Goal: Navigation & Orientation: Understand site structure

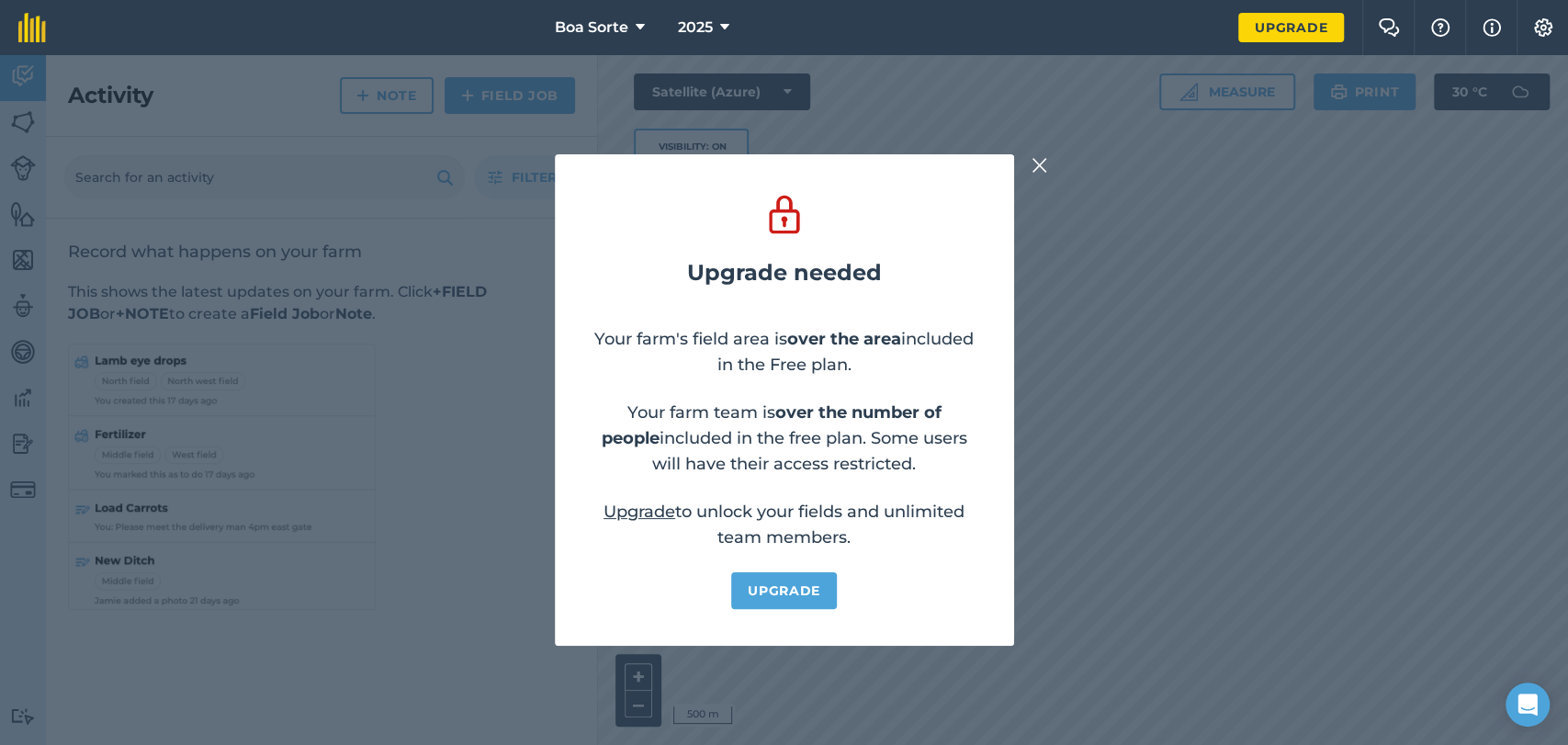
click at [1045, 163] on img at bounding box center [1039, 165] width 16 height 22
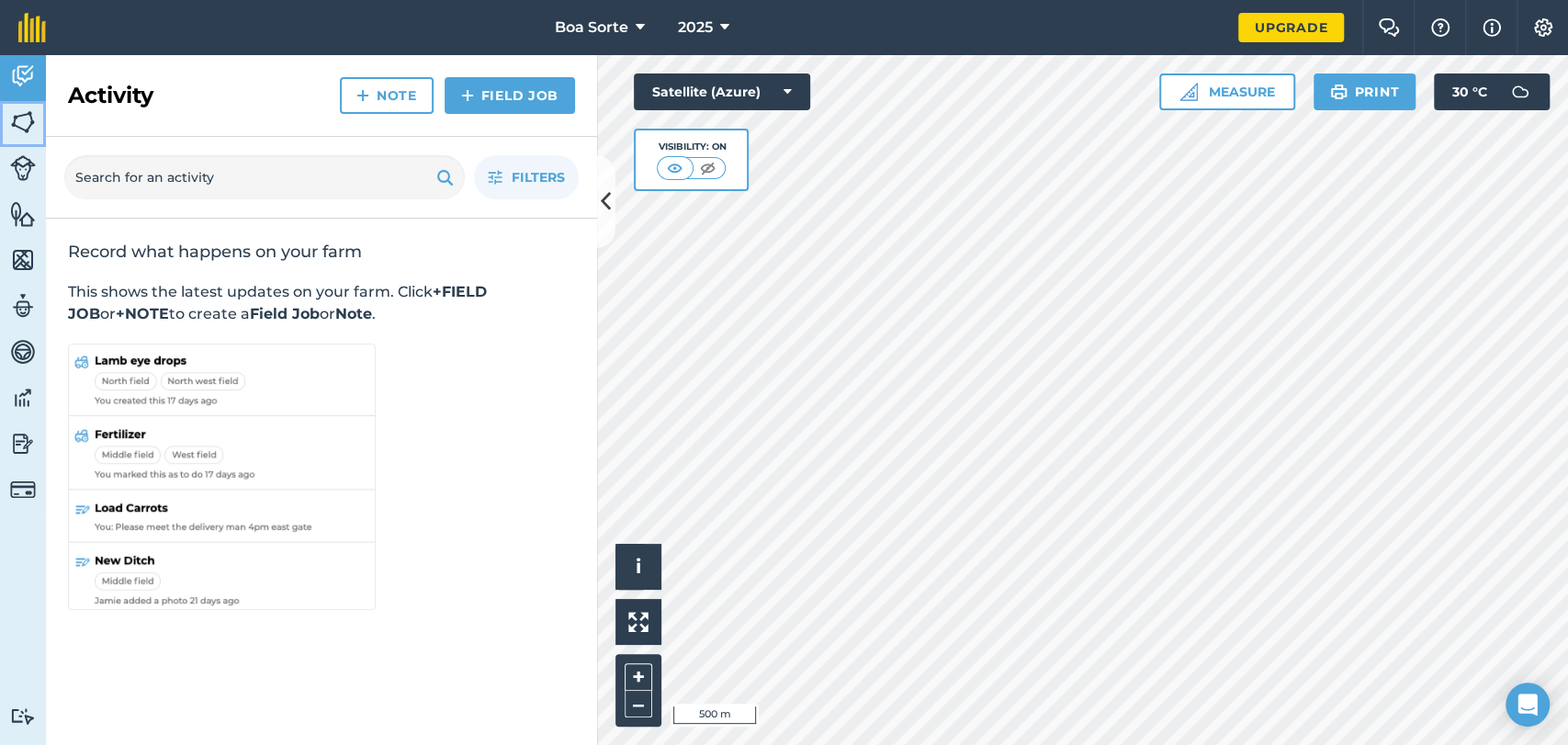
drag, startPoint x: 9, startPoint y: 128, endPoint x: 17, endPoint y: 149, distance: 22.5
click at [9, 128] on link "Fields" at bounding box center [23, 124] width 46 height 46
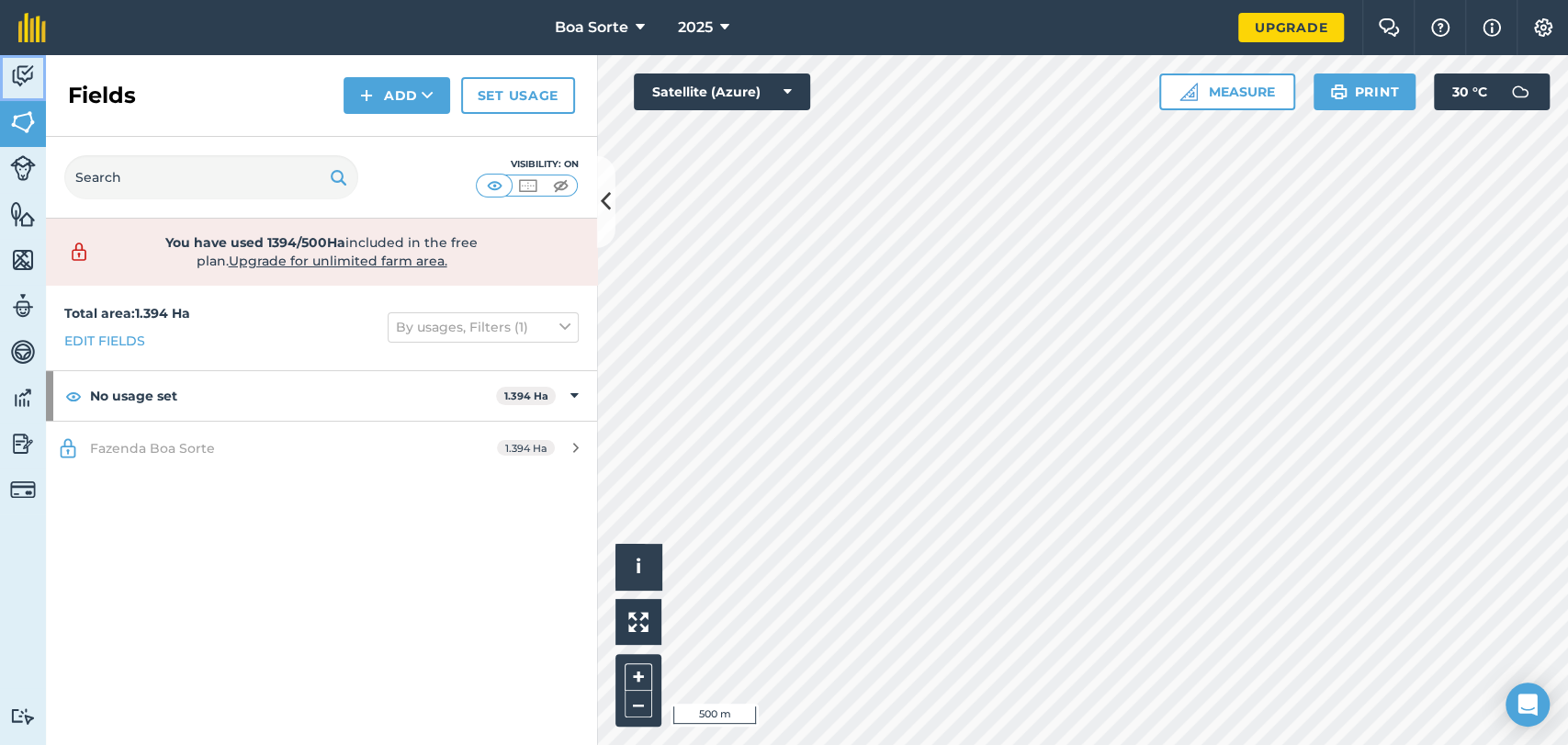
click at [11, 80] on img at bounding box center [22, 76] width 26 height 28
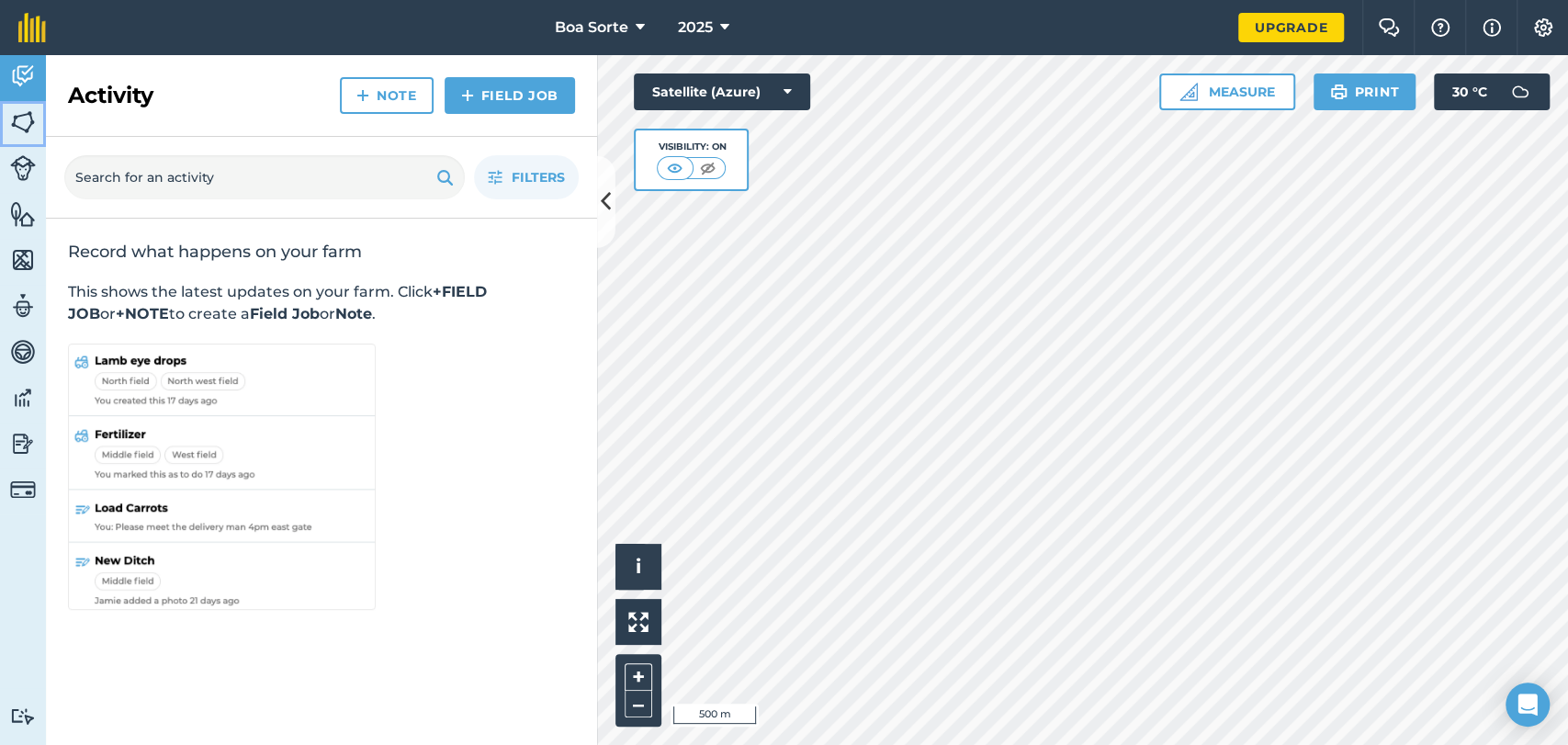
click at [14, 117] on img at bounding box center [22, 122] width 26 height 28
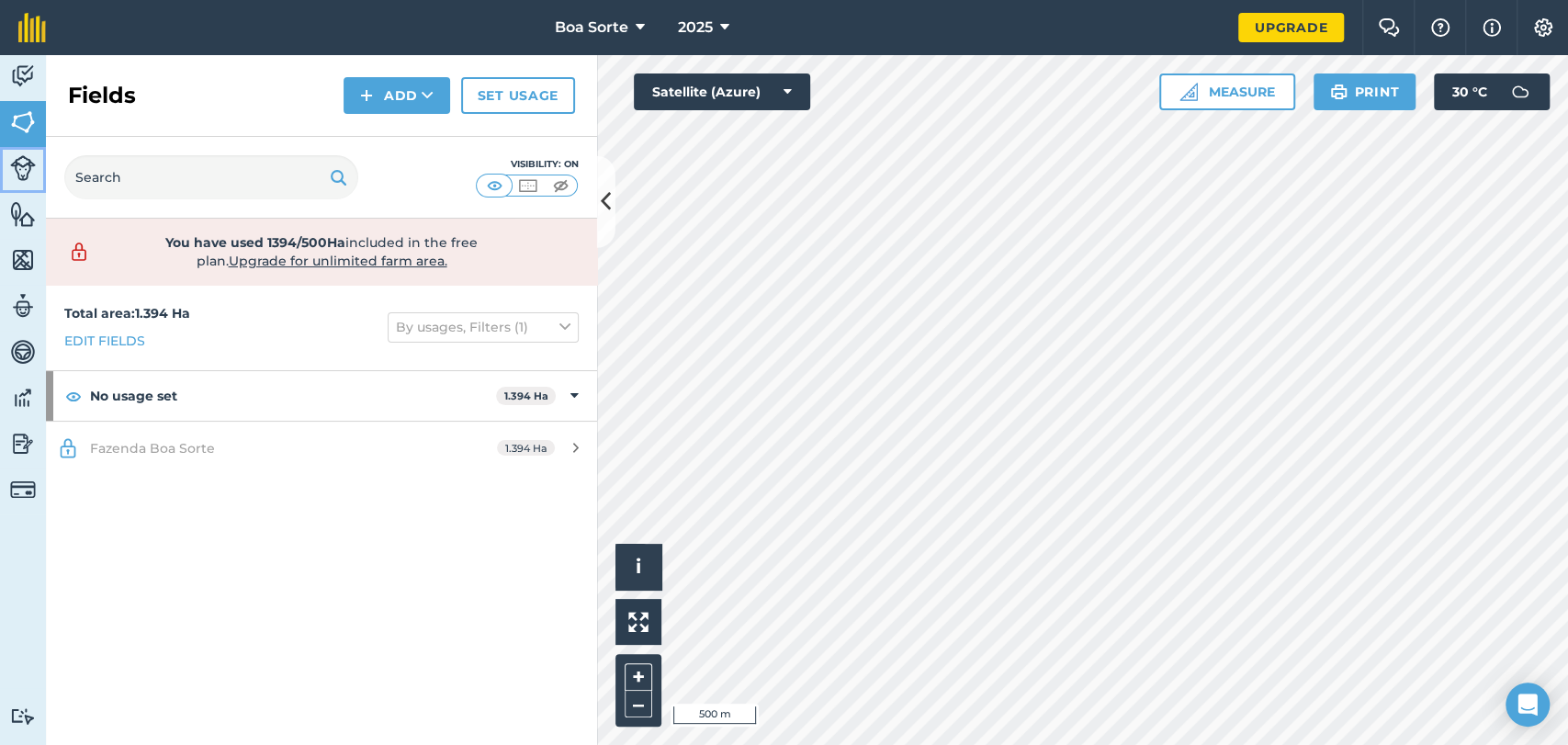
click at [24, 175] on img at bounding box center [22, 168] width 26 height 26
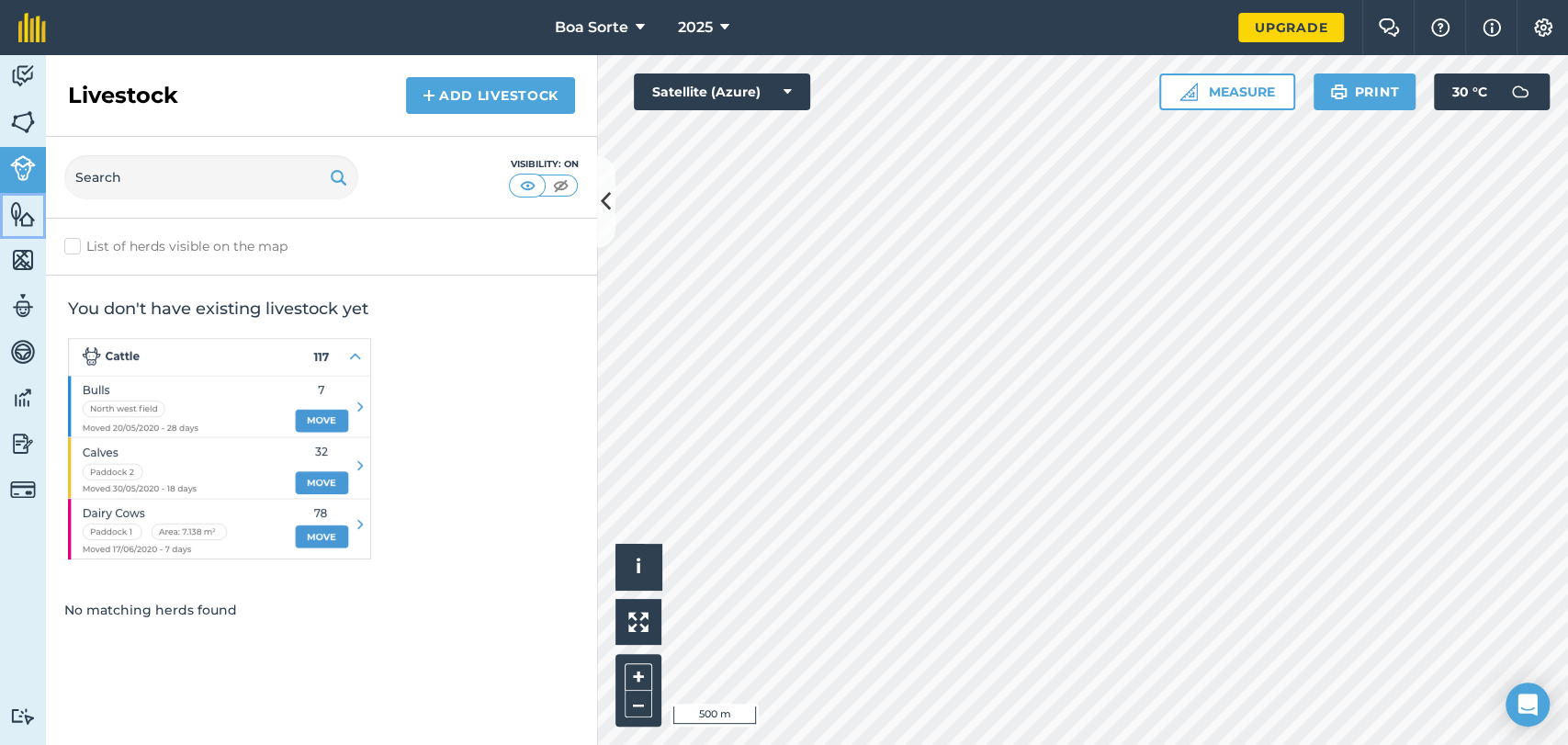
click at [5, 230] on link "Features" at bounding box center [23, 216] width 46 height 46
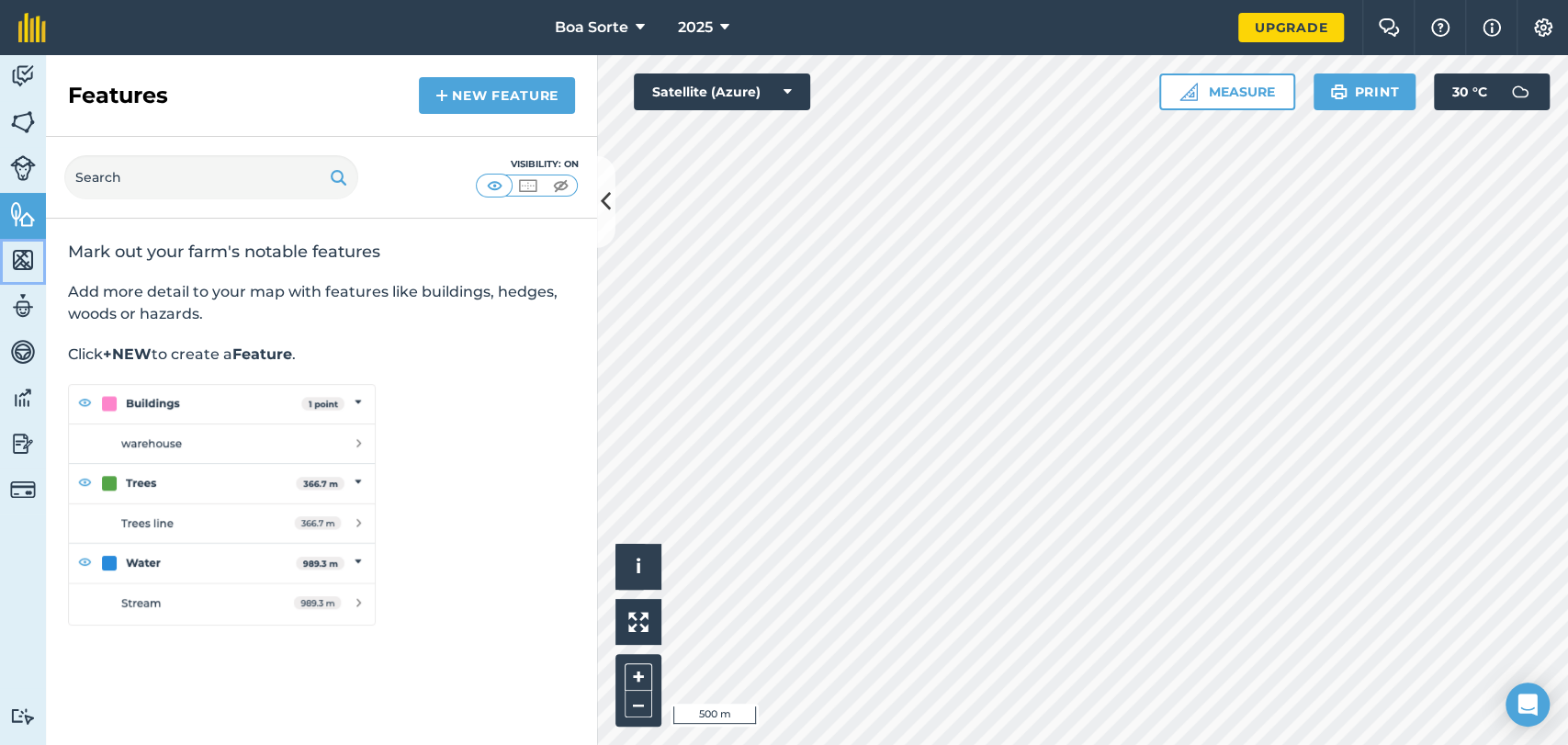
click at [29, 280] on link "Maps" at bounding box center [23, 262] width 46 height 46
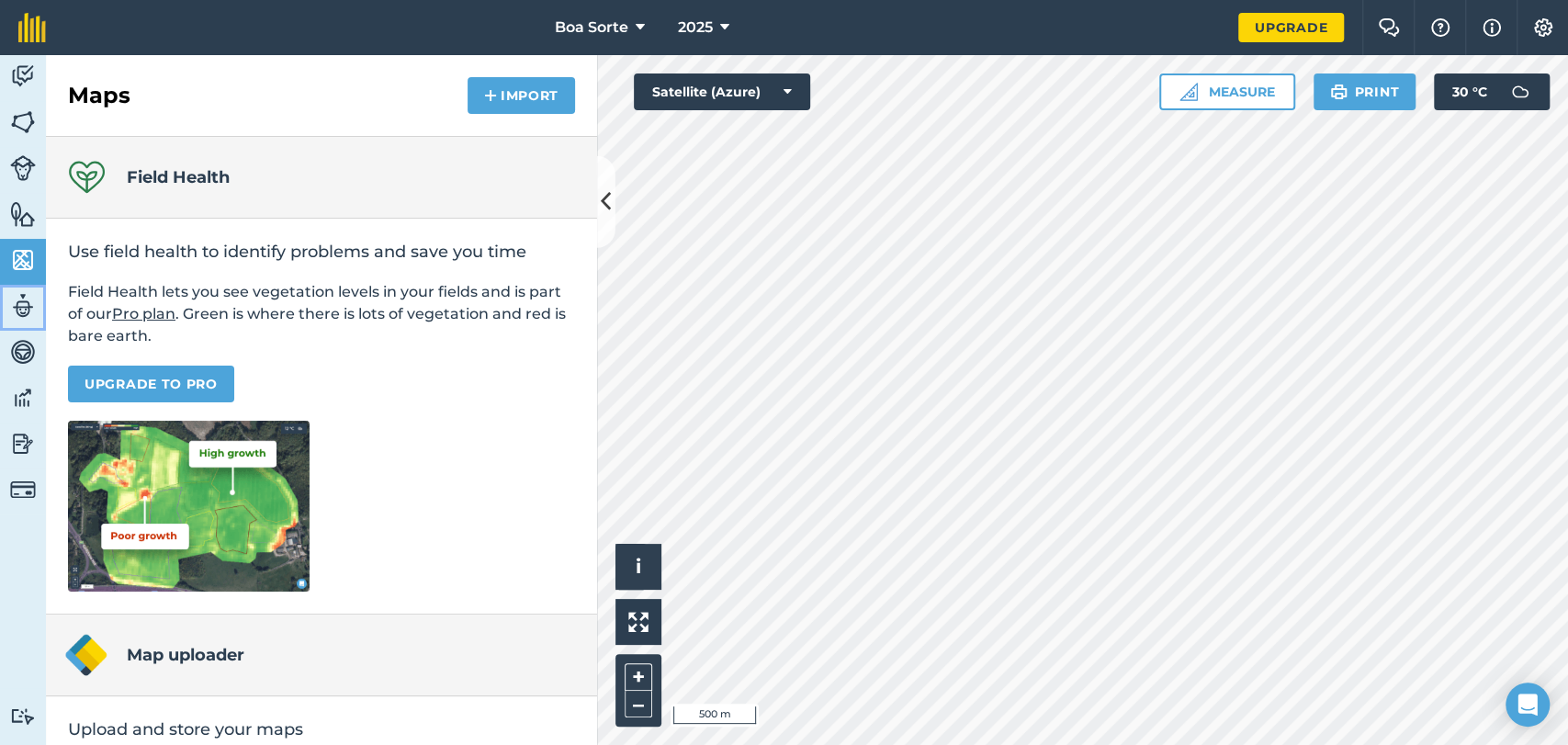
click at [3, 308] on link "Team" at bounding box center [23, 308] width 46 height 46
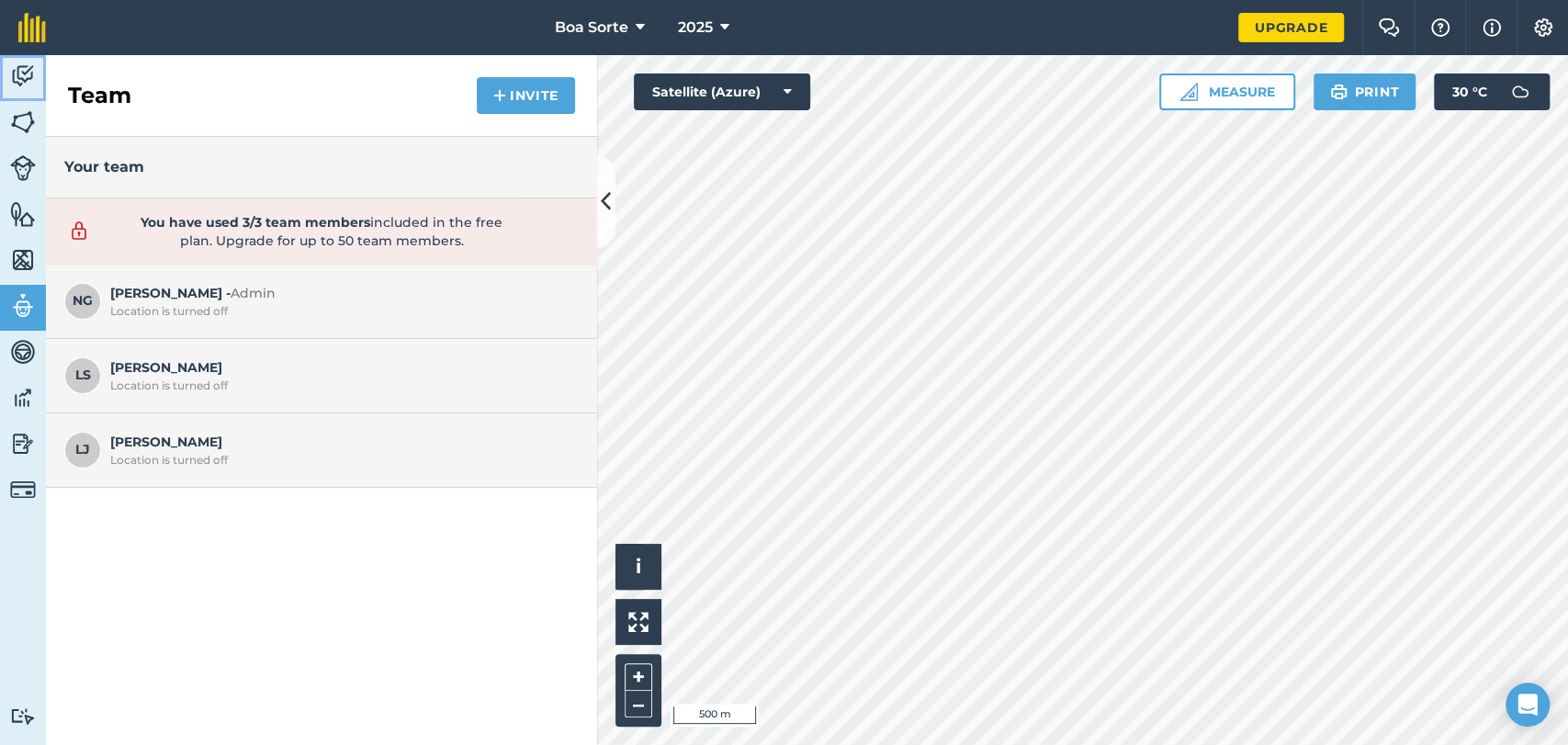
click at [18, 69] on img at bounding box center [22, 76] width 26 height 28
